Goal: Task Accomplishment & Management: Use online tool/utility

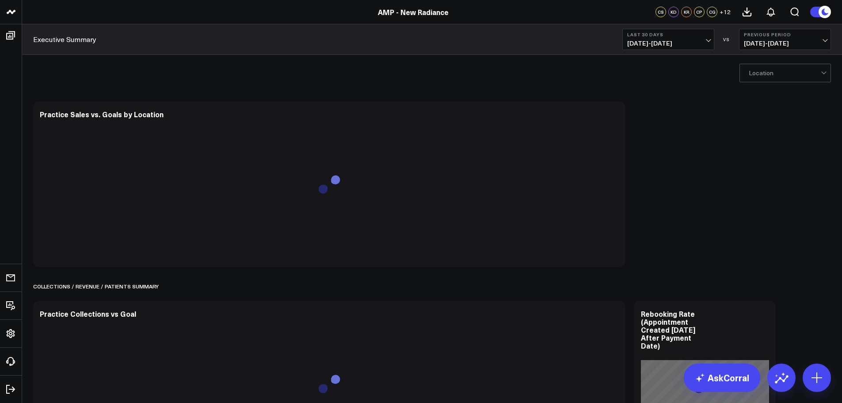
click at [654, 42] on span "[DATE] - [DATE]" at bounding box center [668, 43] width 82 height 7
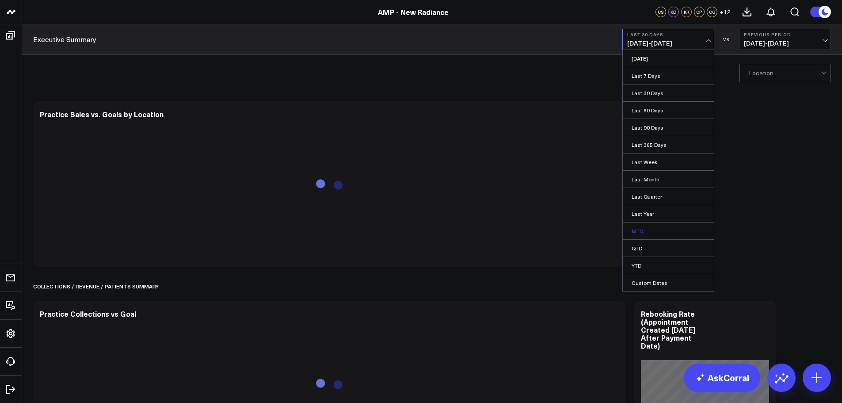
click at [639, 230] on link "MTD" at bounding box center [668, 230] width 91 height 17
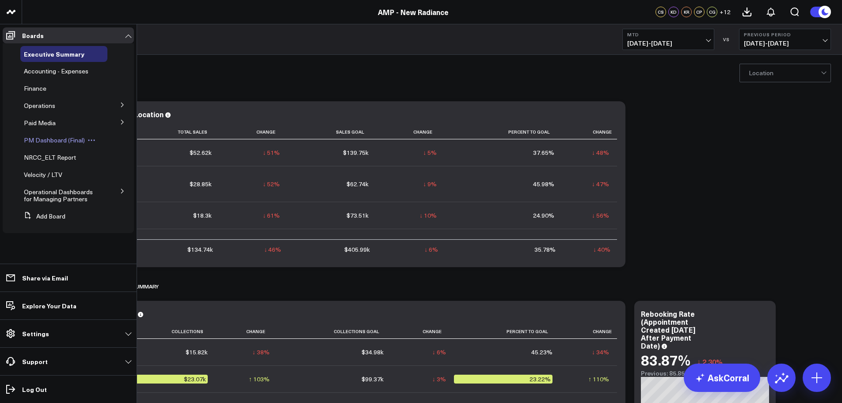
click at [53, 141] on span "PM Dashboard (Final)" at bounding box center [54, 140] width 61 height 8
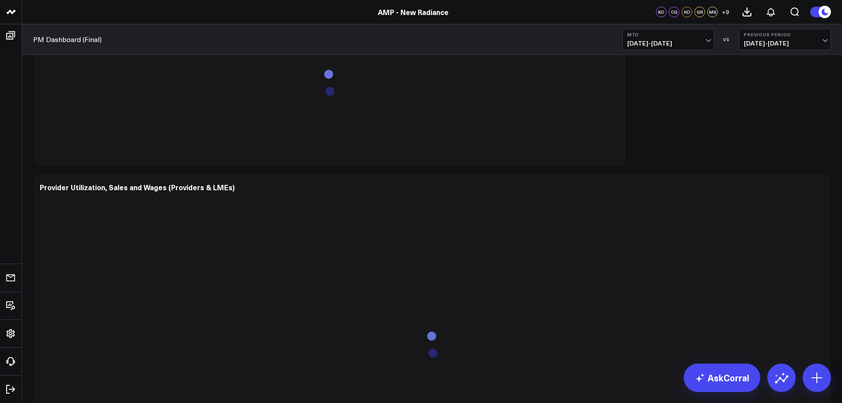
scroll to position [973, 0]
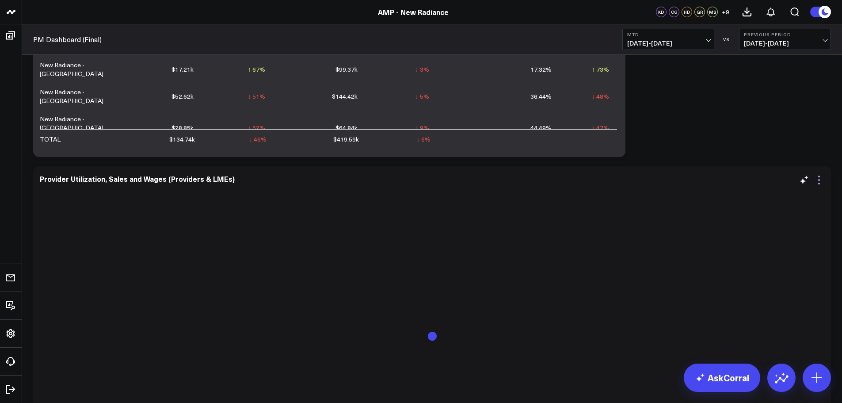
click at [818, 180] on icon at bounding box center [819, 180] width 11 height 11
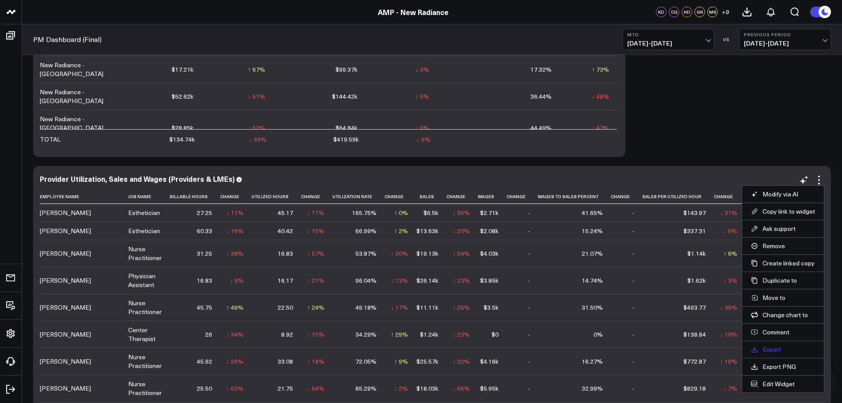
click at [774, 352] on link "Export" at bounding box center [783, 349] width 64 height 8
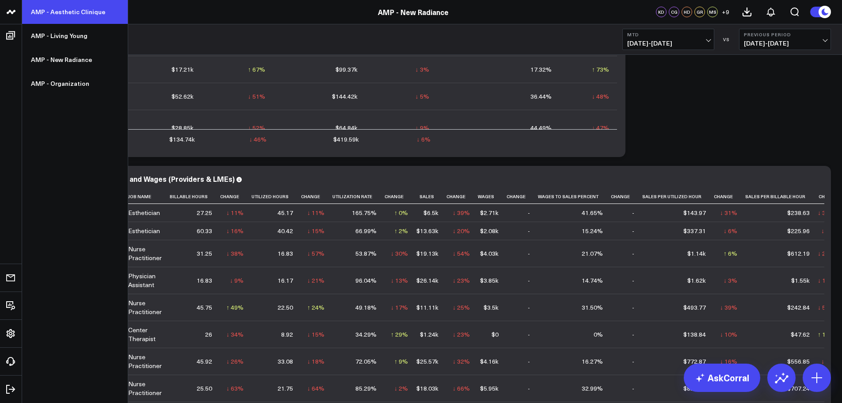
click at [64, 11] on link "AMP - Aesthetic Clinique" at bounding box center [75, 12] width 106 height 24
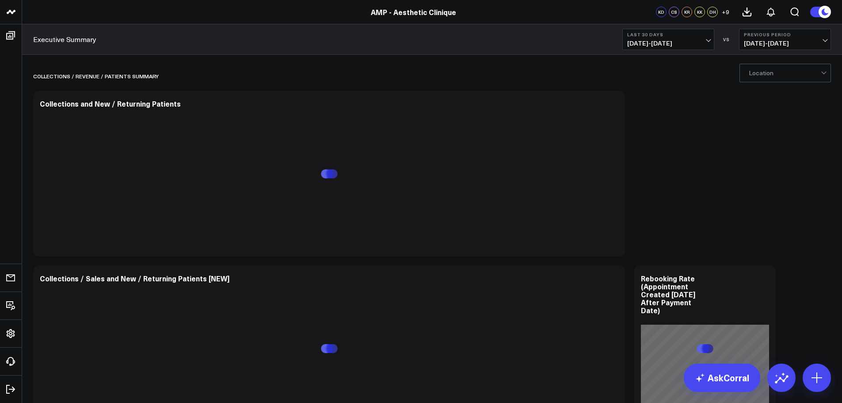
click at [663, 47] on button "Last 30 Days [DATE] - [DATE]" at bounding box center [668, 39] width 92 height 21
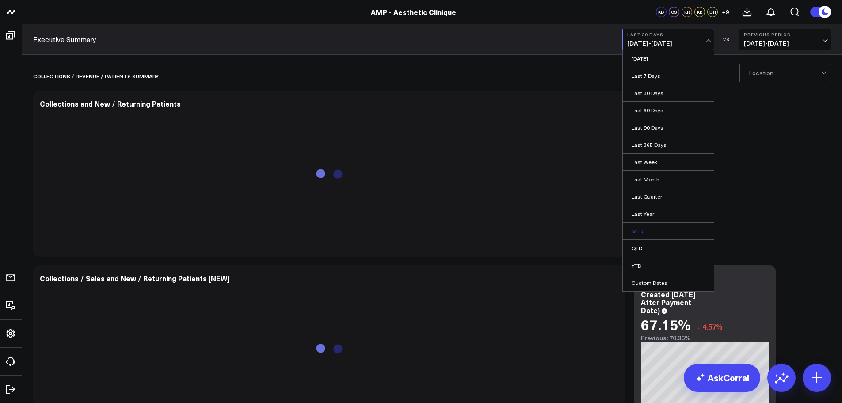
click at [647, 229] on link "MTD" at bounding box center [668, 230] width 91 height 17
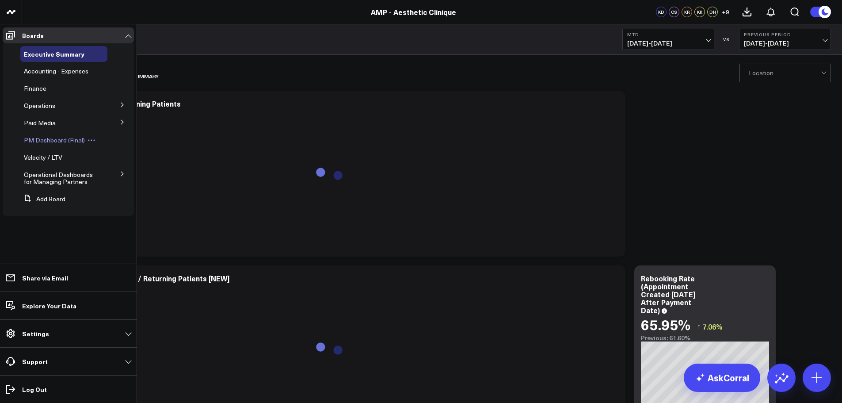
click at [53, 141] on span "PM Dashboard (Final)" at bounding box center [54, 140] width 61 height 8
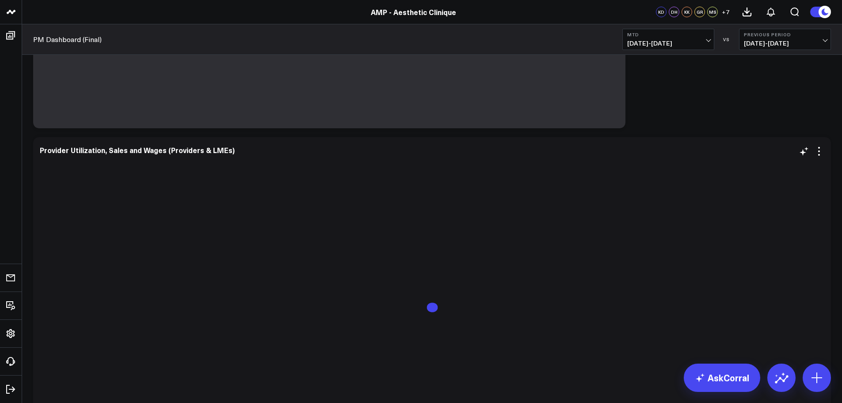
scroll to position [309, 0]
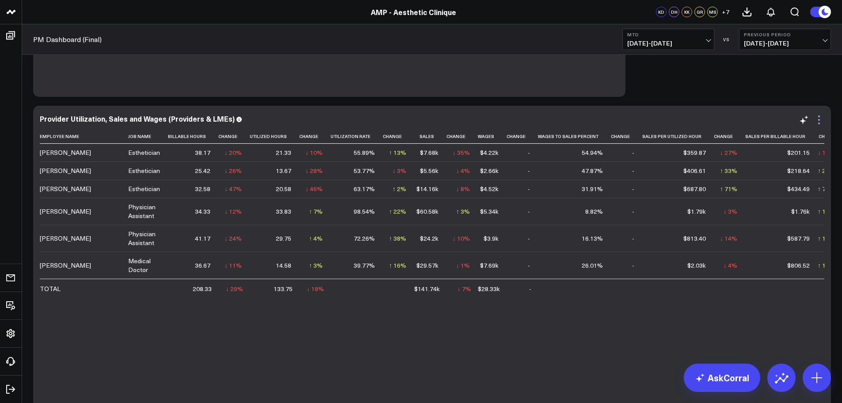
click at [820, 121] on icon at bounding box center [819, 119] width 11 height 11
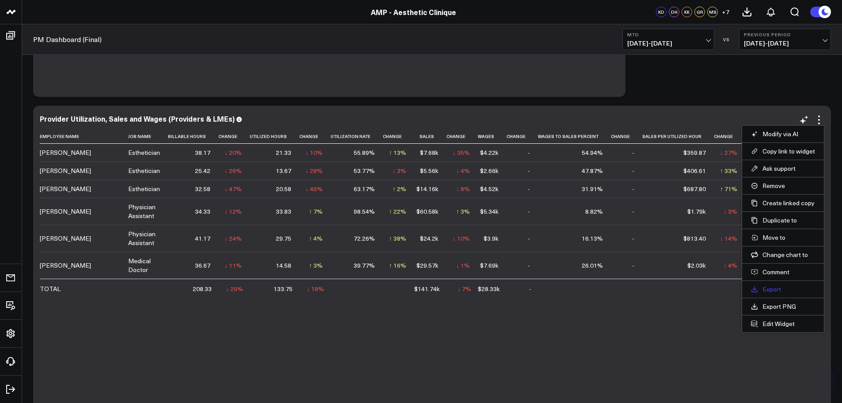
click at [772, 291] on link "Export" at bounding box center [783, 289] width 64 height 8
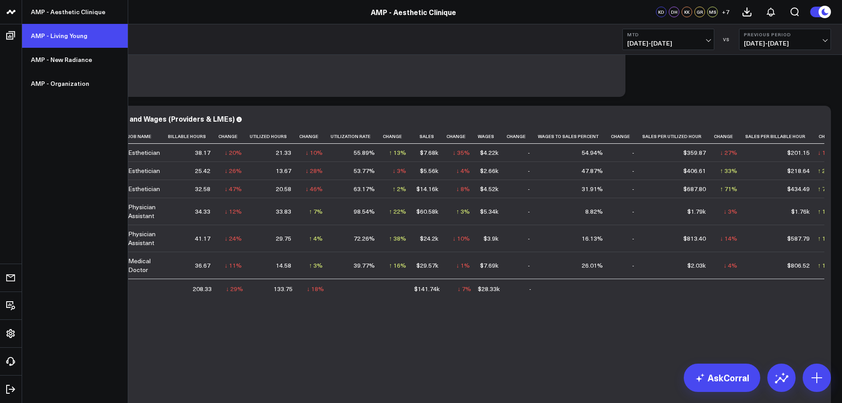
click at [75, 34] on link "AMP - Living Young" at bounding box center [75, 36] width 106 height 24
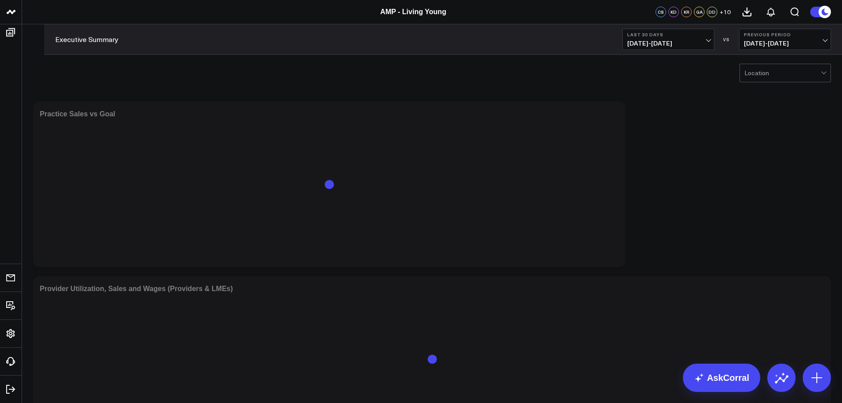
click at [662, 44] on span "[DATE] - [DATE]" at bounding box center [668, 43] width 82 height 7
click at [634, 232] on link "MTD" at bounding box center [668, 230] width 91 height 17
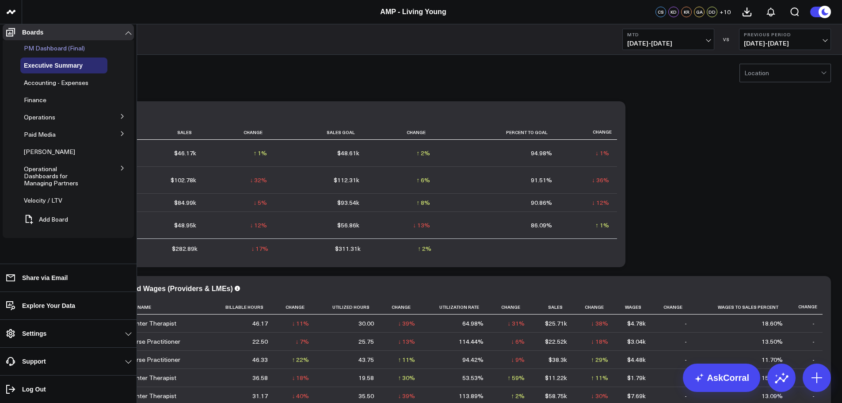
click at [52, 52] on span "PM Dashboard (Final)" at bounding box center [54, 48] width 61 height 8
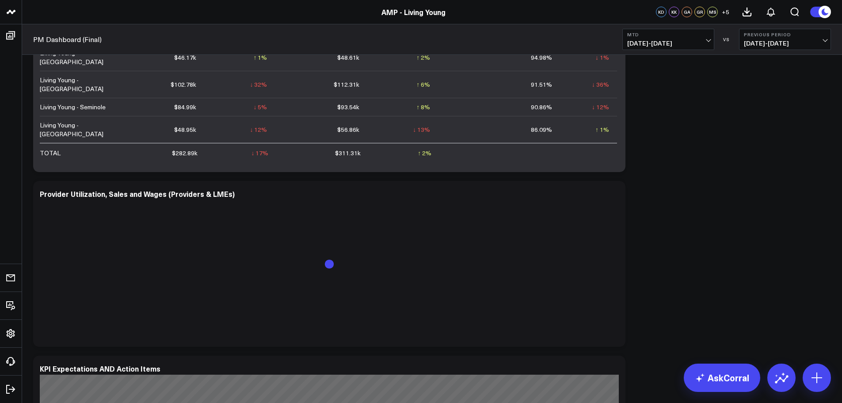
scroll to position [486, 0]
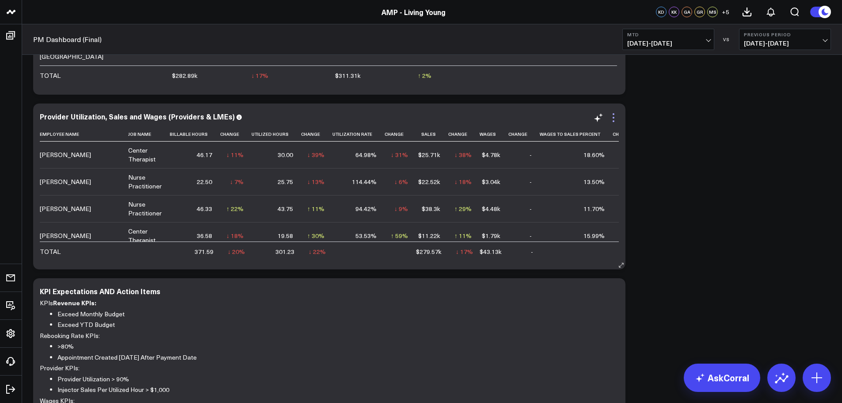
click at [614, 118] on icon at bounding box center [614, 118] width 2 height 2
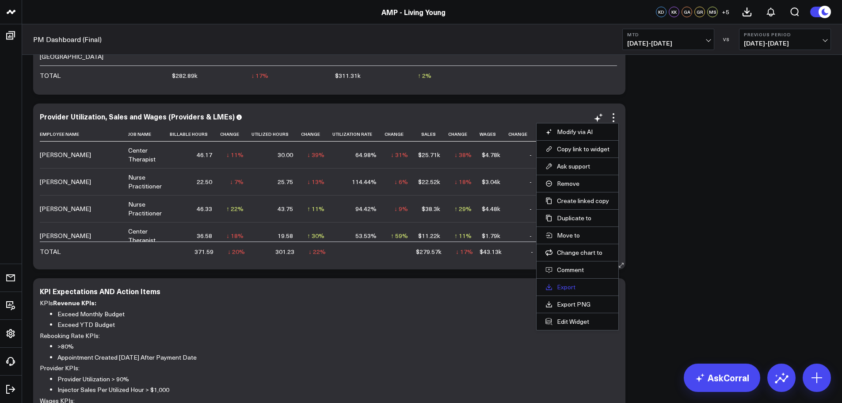
click at [560, 286] on link "Export" at bounding box center [578, 287] width 64 height 8
